Goal: Information Seeking & Learning: Stay updated

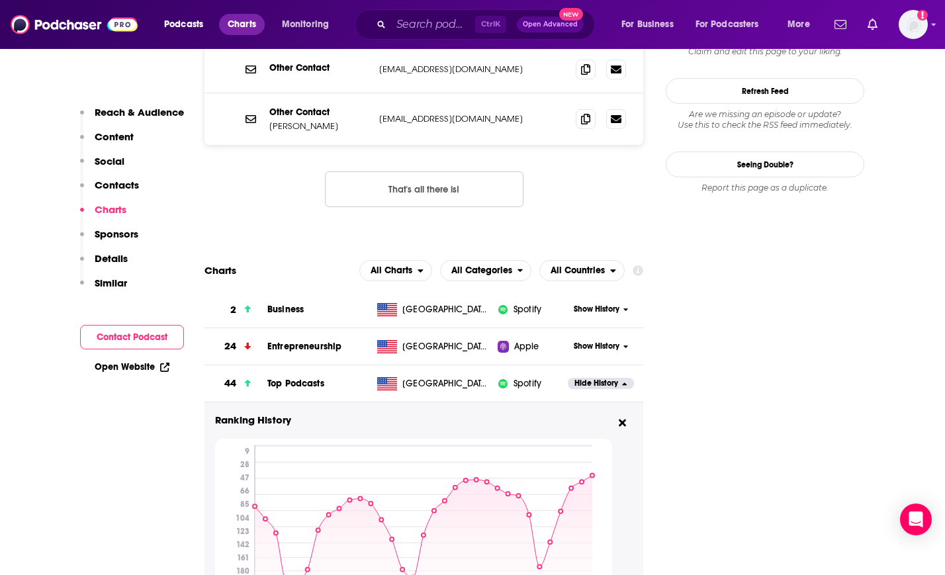
click at [230, 24] on span "Charts" at bounding box center [242, 24] width 28 height 19
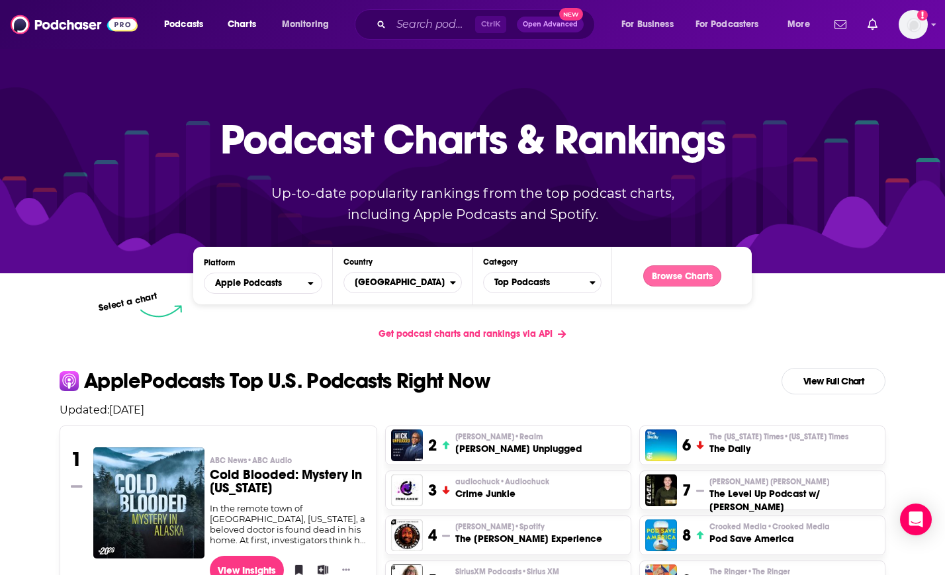
click at [690, 280] on button "Browse Charts" at bounding box center [682, 275] width 78 height 21
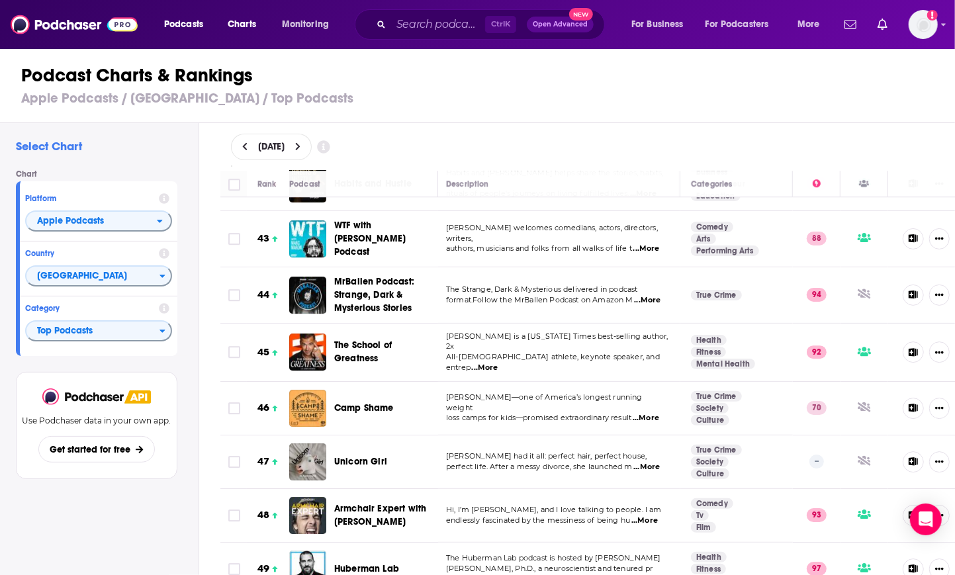
scroll to position [2371, 3]
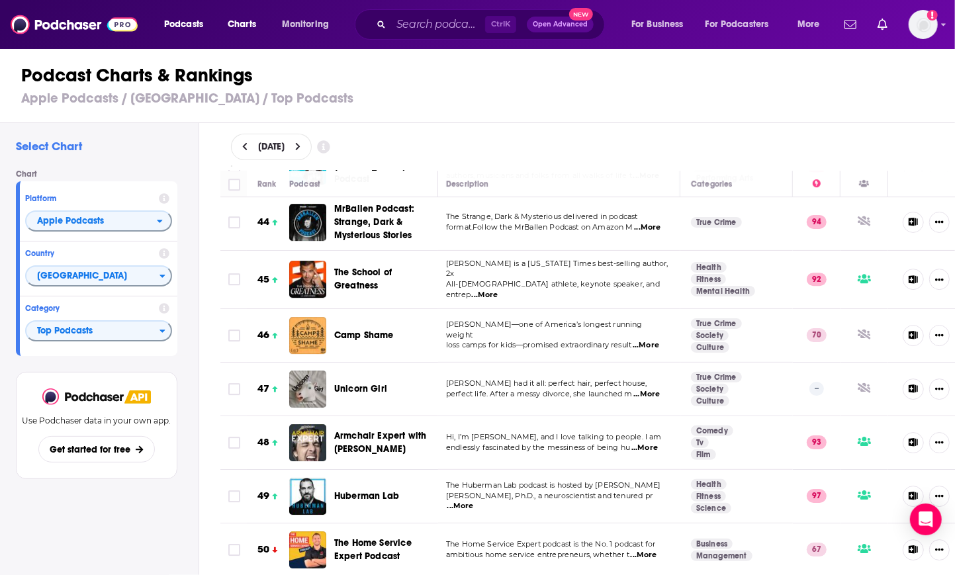
click at [301, 150] on icon at bounding box center [298, 146] width 6 height 9
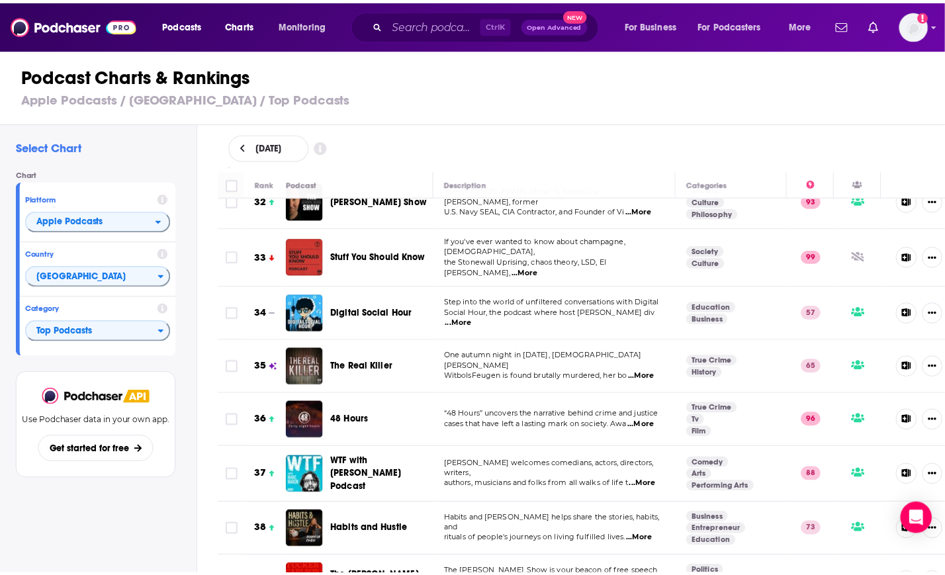
scroll to position [1786, 0]
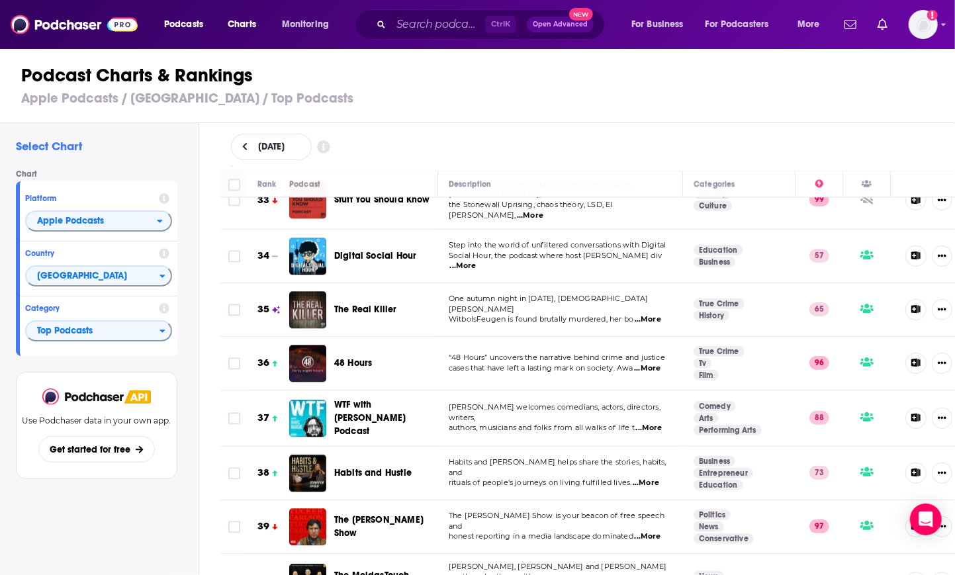
click at [346, 304] on span "The Real Killer" at bounding box center [365, 309] width 63 height 11
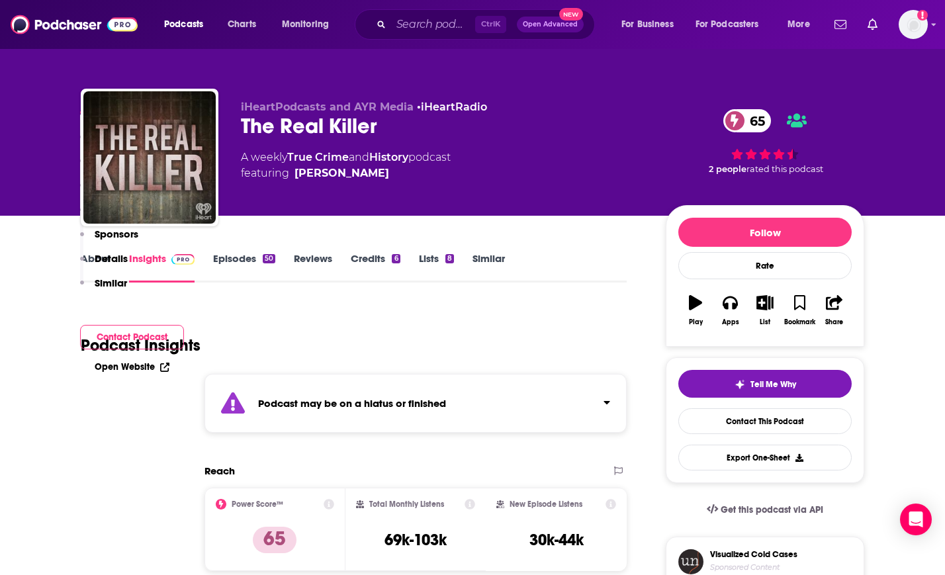
scroll to position [503, 0]
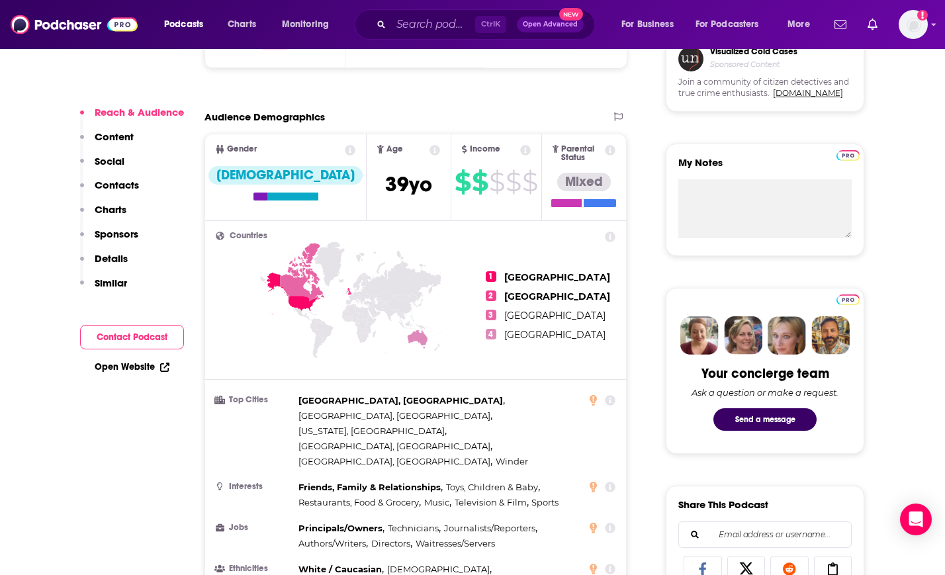
click at [111, 205] on p "Charts" at bounding box center [111, 209] width 32 height 13
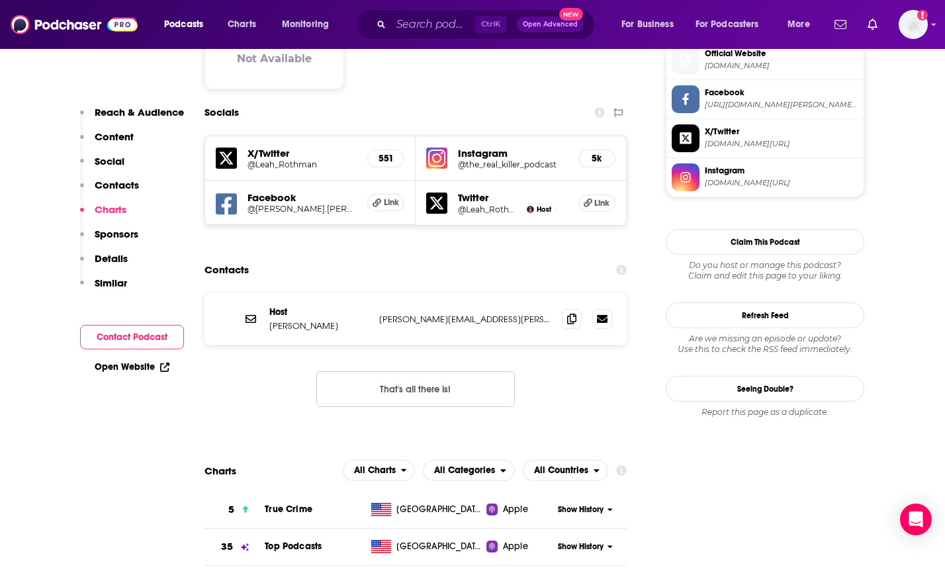
scroll to position [1403, 0]
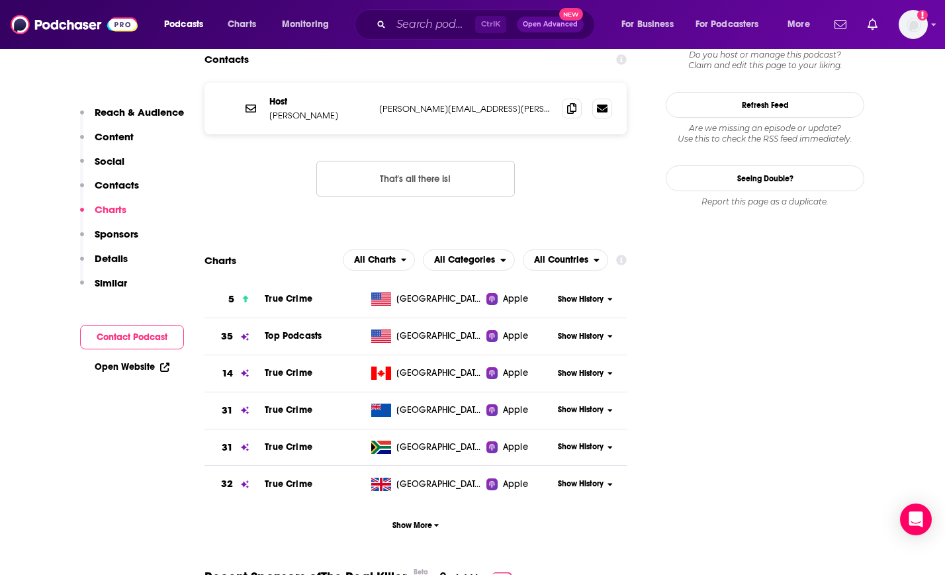
click at [580, 331] on span "Show History" at bounding box center [581, 336] width 46 height 11
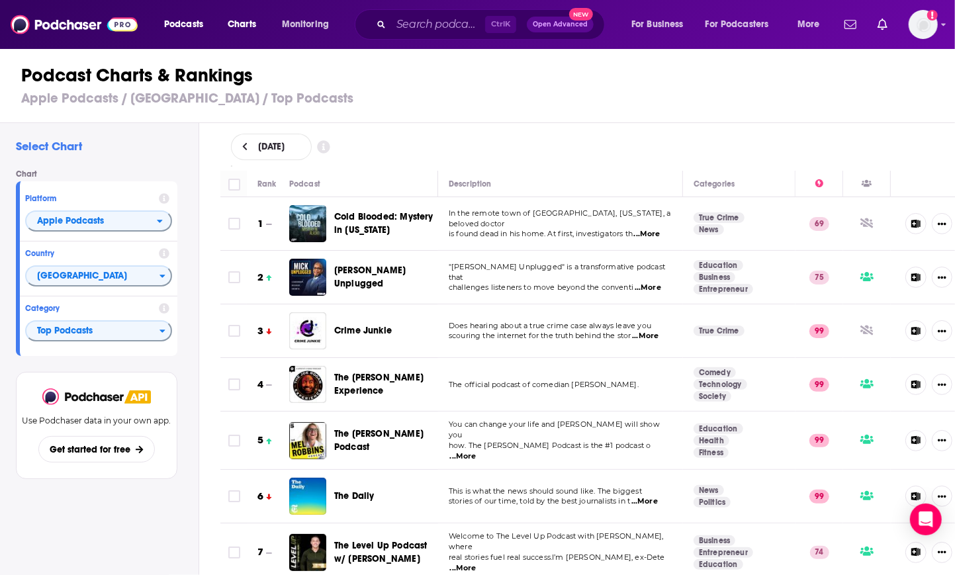
scroll to position [358, 0]
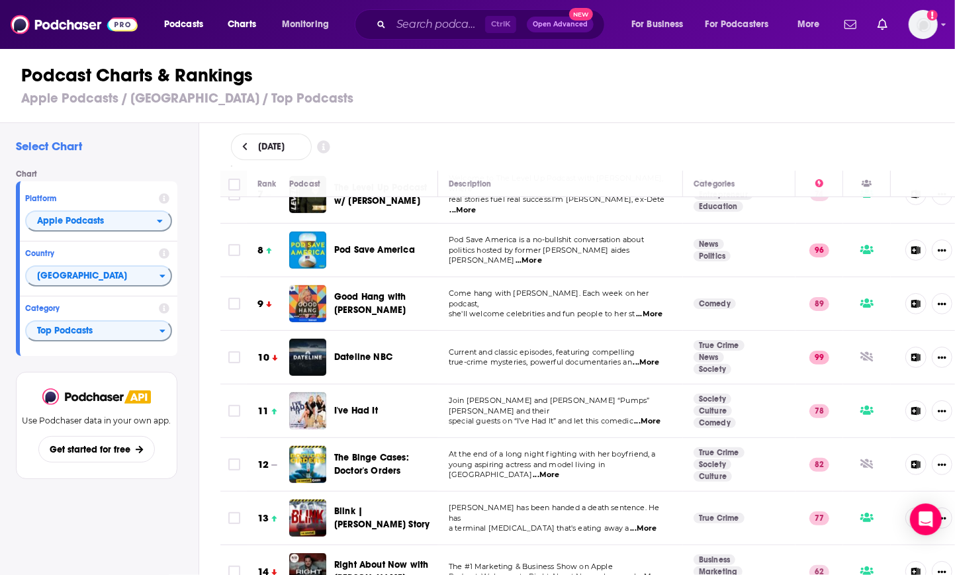
click at [103, 4] on div "Podcasts Charts Monitoring Ctrl K Open Advanced New For Business For Podcasters…" at bounding box center [477, 24] width 955 height 49
click at [713, 92] on h3 "Apple Podcasts / [GEOGRAPHIC_DATA] / Top Podcasts" at bounding box center [483, 98] width 924 height 17
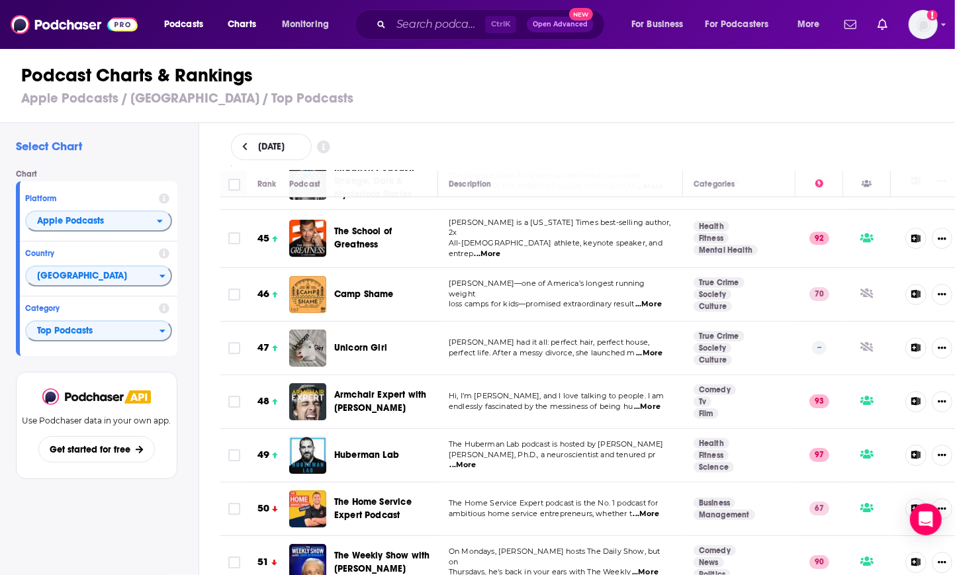
scroll to position [2411, 0]
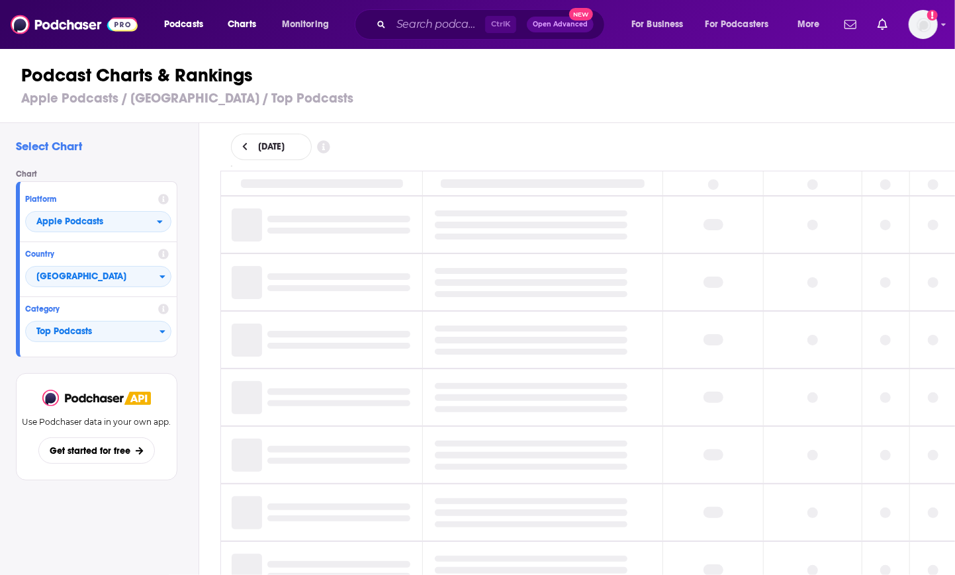
click at [368, 318] on td at bounding box center [327, 340] width 191 height 56
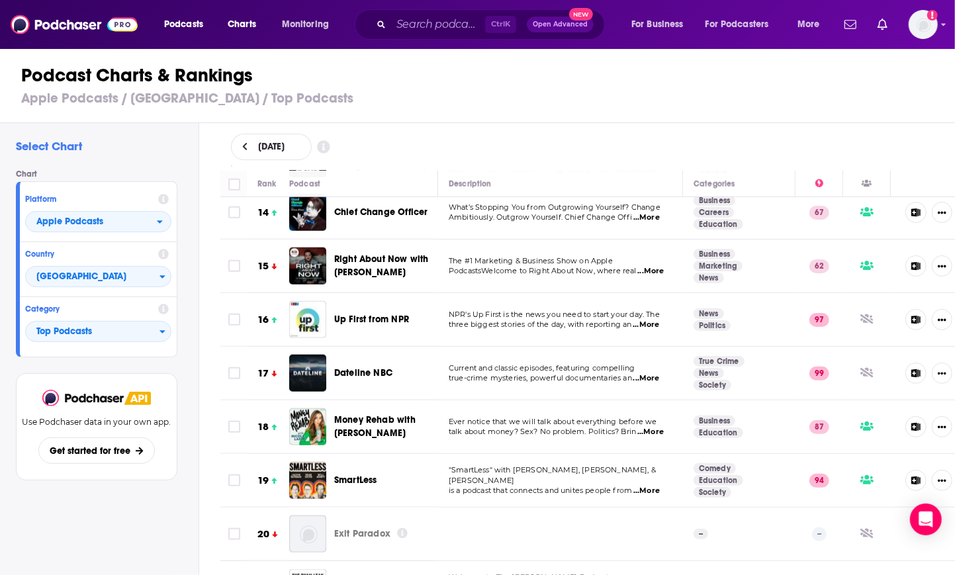
scroll to position [741, 0]
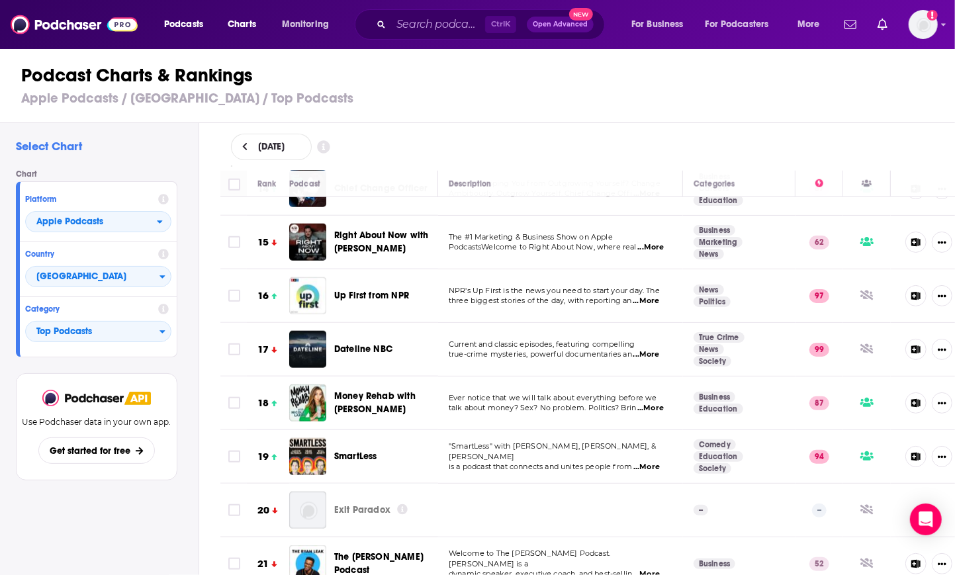
click at [738, 81] on h1 "Podcast Charts & Rankings" at bounding box center [483, 76] width 924 height 24
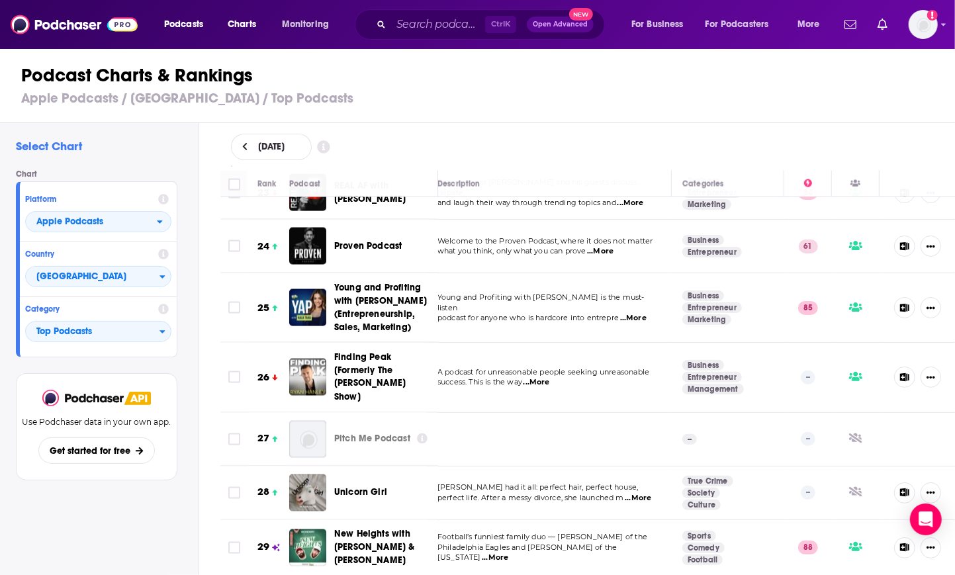
scroll to position [1221, 21]
click at [269, 59] on div "Podcast Charts & Rankings Apple Podcasts / [GEOGRAPHIC_DATA] / Top Podcasts" at bounding box center [483, 85] width 966 height 75
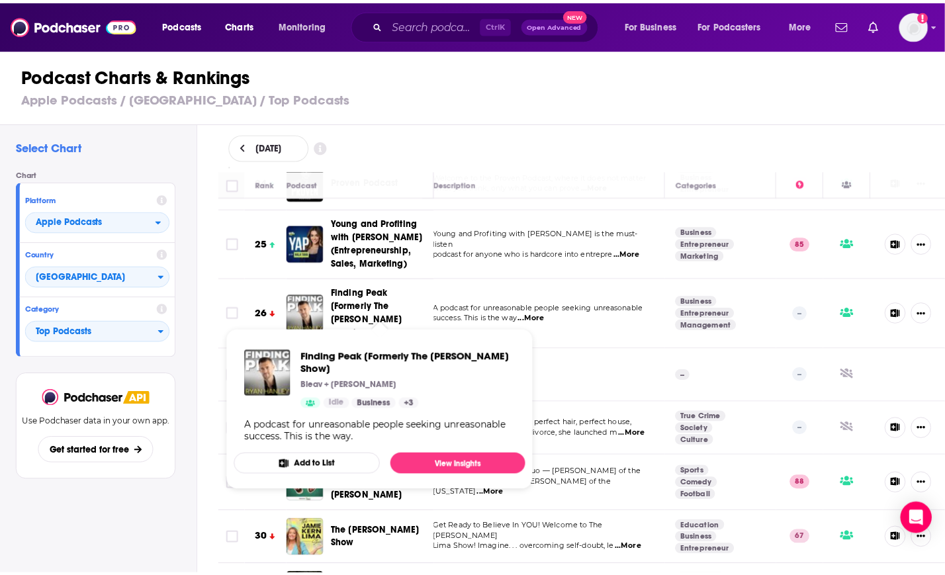
scroll to position [1253, 21]
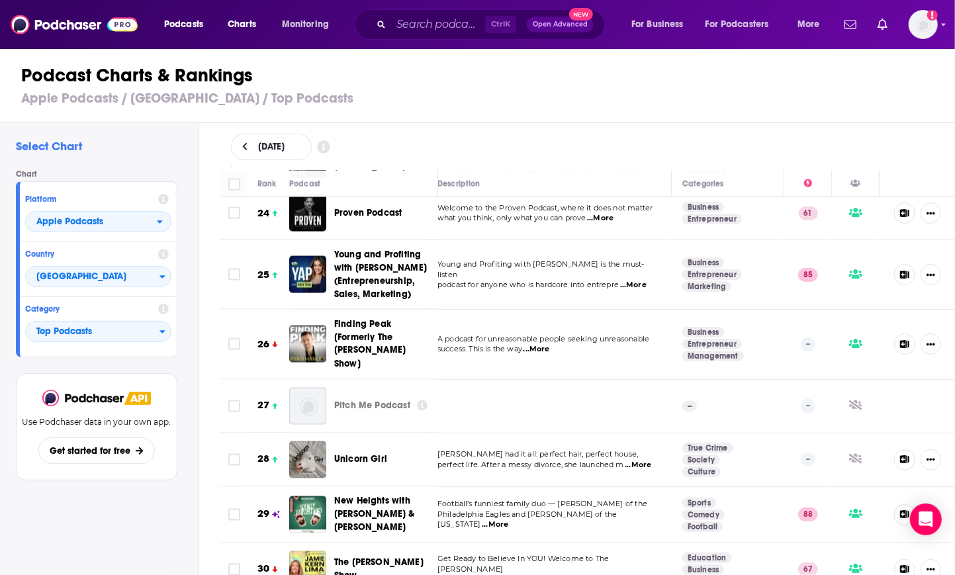
click at [342, 496] on span "New Heights with [PERSON_NAME] & [PERSON_NAME]" at bounding box center [374, 515] width 81 height 38
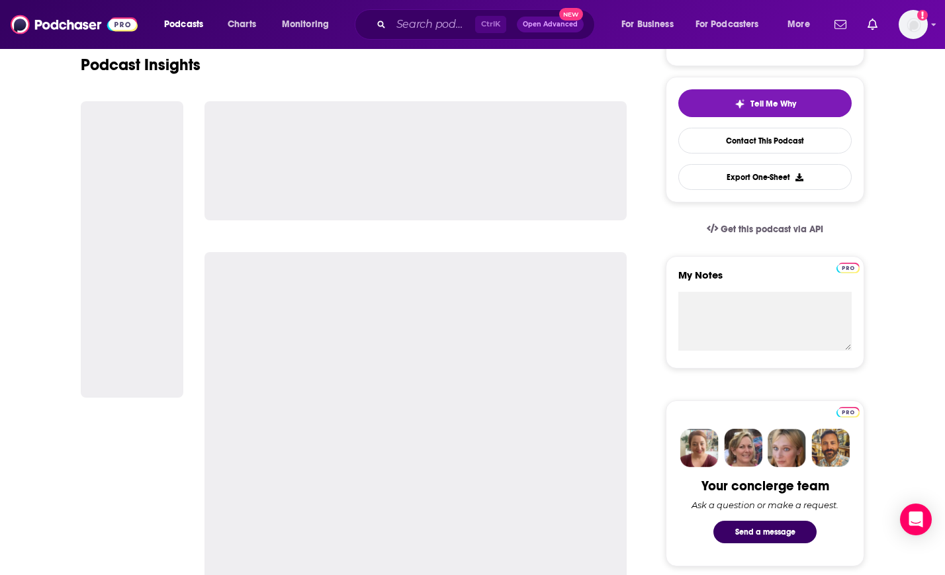
scroll to position [318, 0]
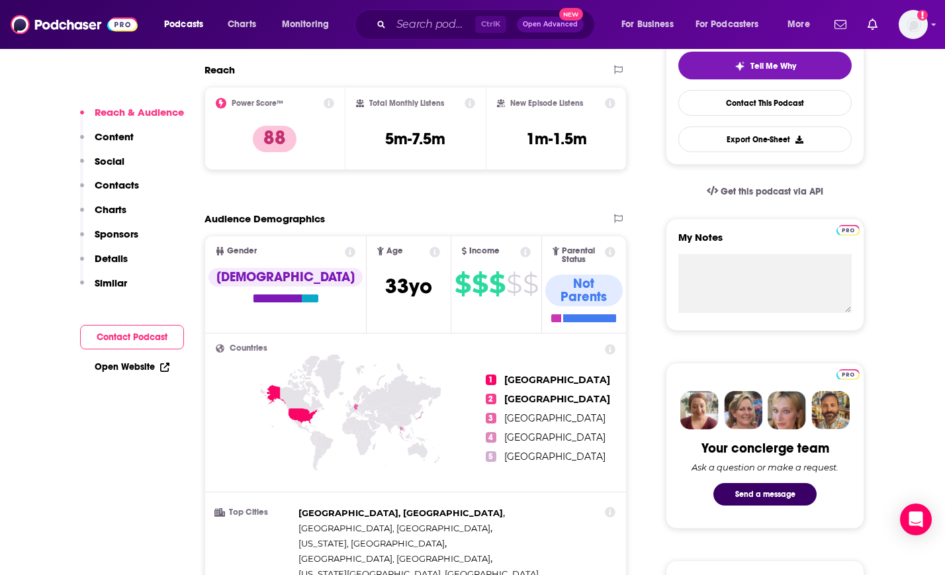
click at [109, 210] on p "Charts" at bounding box center [111, 209] width 32 height 13
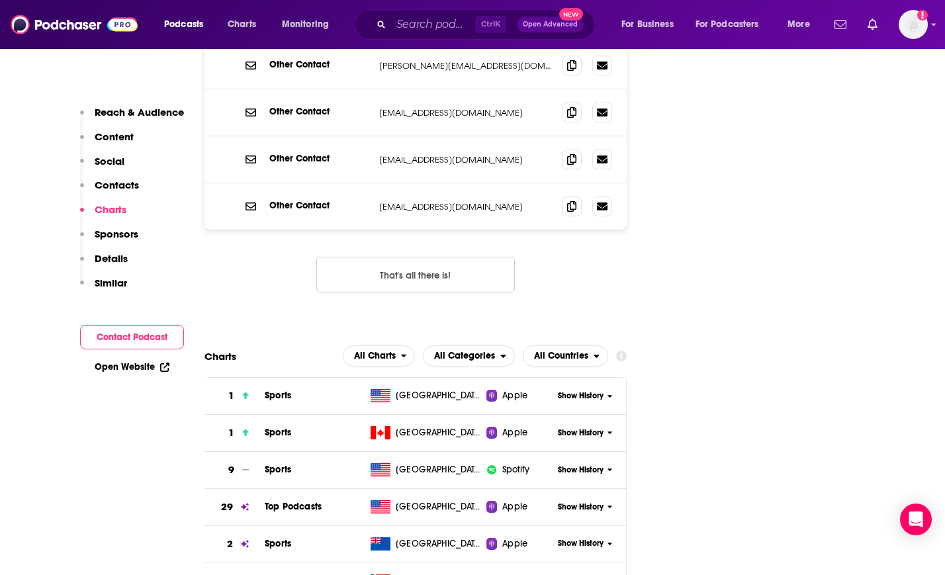
scroll to position [1573, 0]
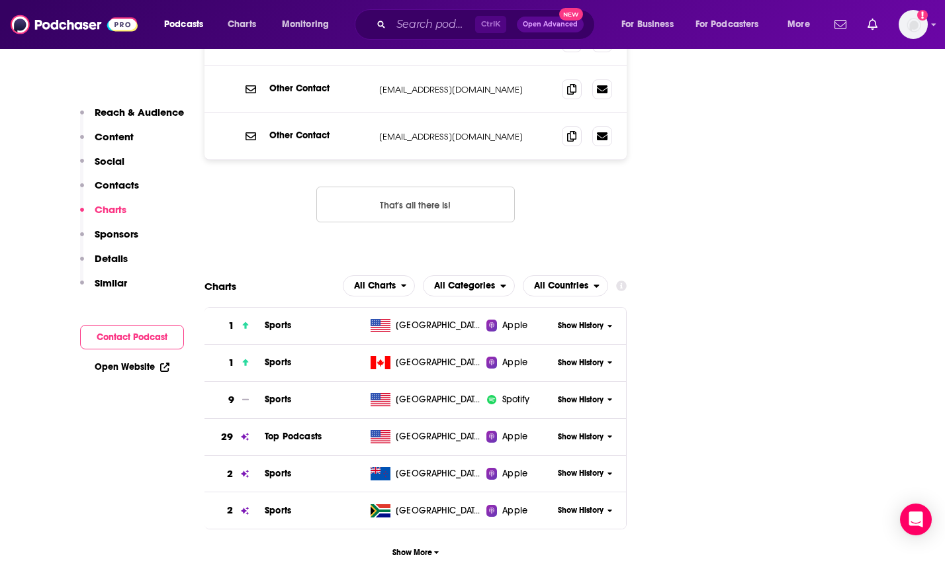
click at [561, 432] on span "Show History" at bounding box center [581, 437] width 46 height 11
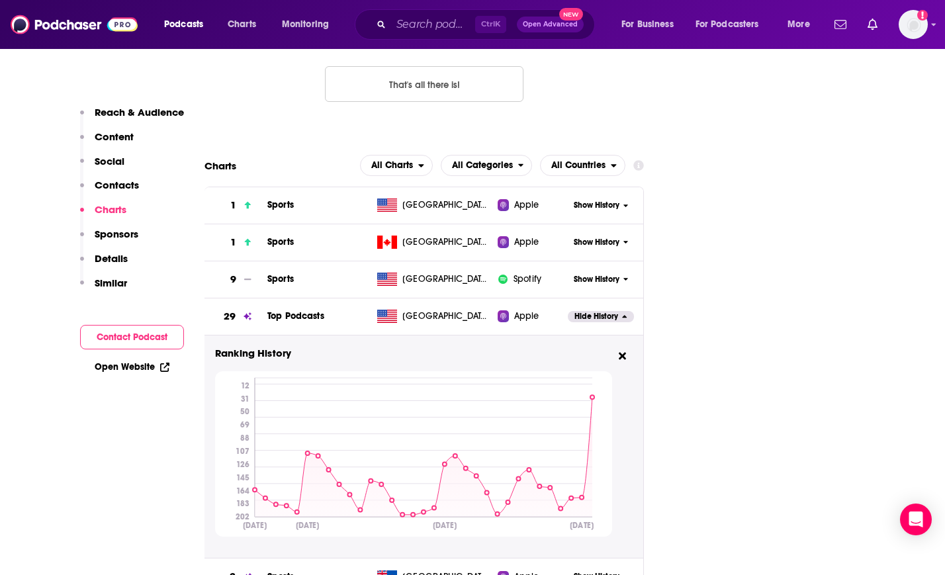
scroll to position [1697, 0]
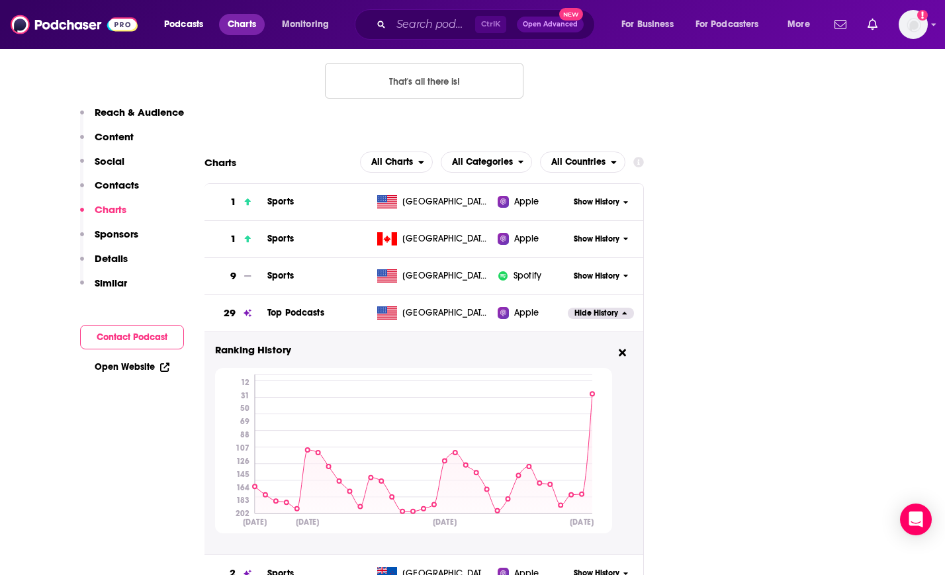
click at [240, 28] on span "Charts" at bounding box center [242, 24] width 28 height 19
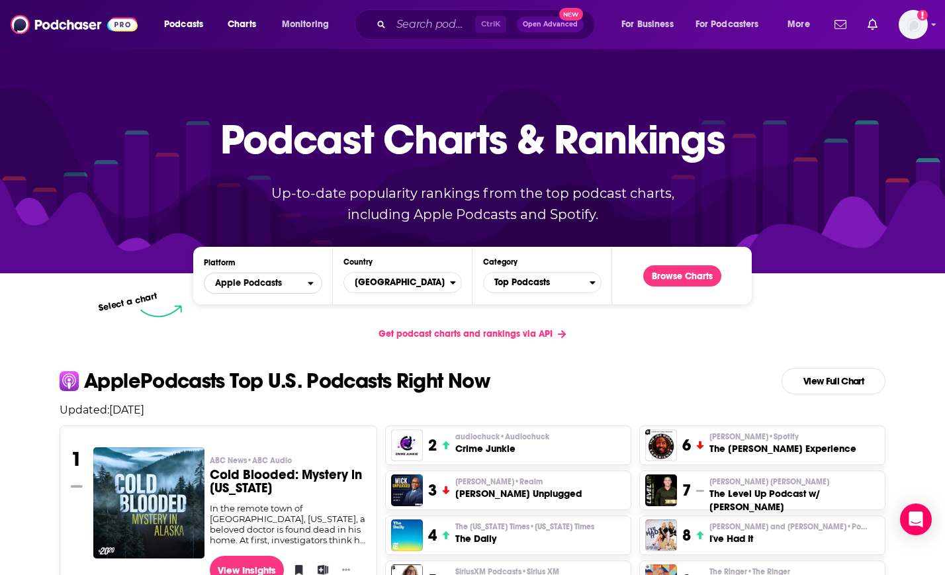
click at [283, 284] on span "Apple Podcasts" at bounding box center [256, 283] width 103 height 23
click at [275, 326] on span "Spotify" at bounding box center [262, 324] width 101 height 8
click at [173, 240] on div "Platform Spotify Country [GEOGRAPHIC_DATA] Category Top Podcasts Browse Charts …" at bounding box center [472, 276] width 847 height 81
click at [687, 276] on button "Browse Charts" at bounding box center [682, 275] width 78 height 21
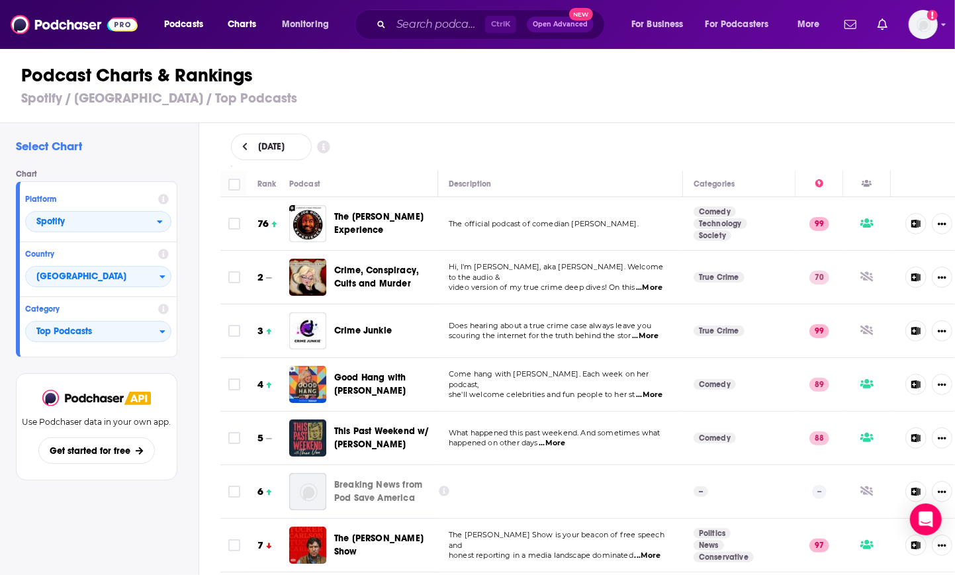
click at [261, 59] on div "Podcast Charts & Rankings Spotify / [GEOGRAPHIC_DATA] / Top Podcasts" at bounding box center [483, 85] width 966 height 75
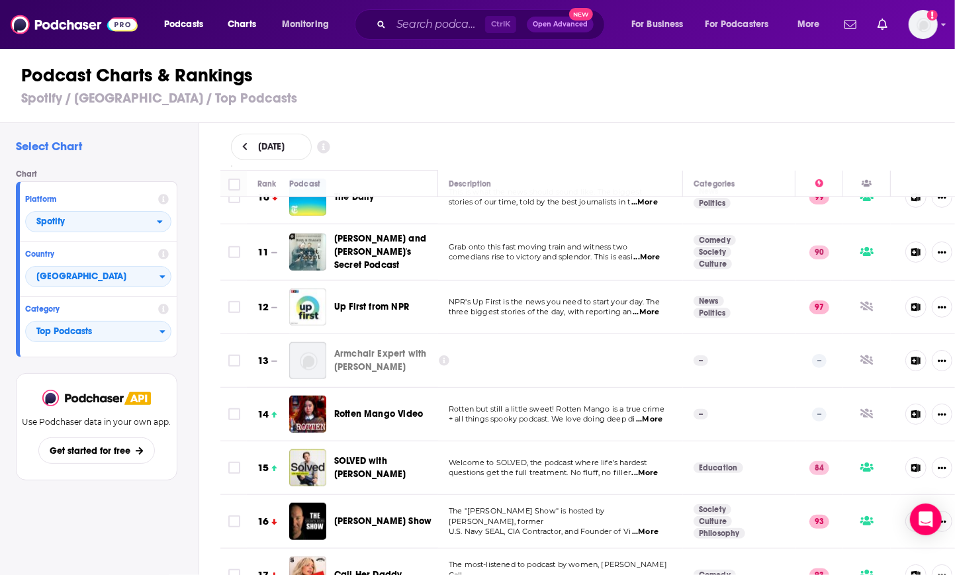
scroll to position [705, 0]
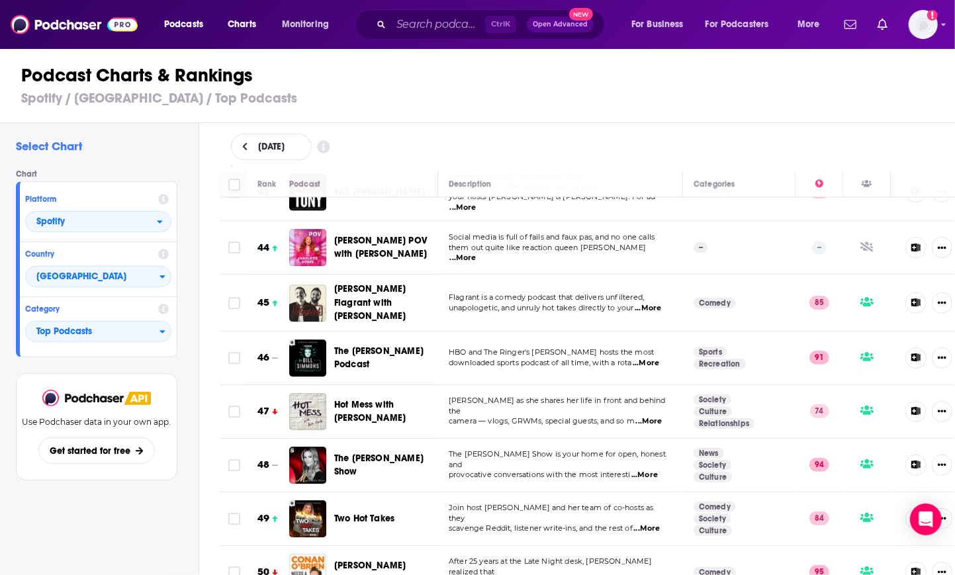
click at [424, 439] on td "The [PERSON_NAME] Show" at bounding box center [363, 466] width 149 height 54
